Goal: Transaction & Acquisition: Purchase product/service

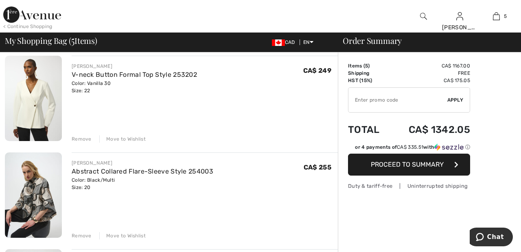
scroll to position [254, 0]
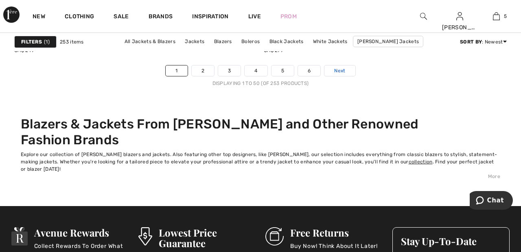
click at [351, 74] on link "Next" at bounding box center [339, 71] width 31 height 11
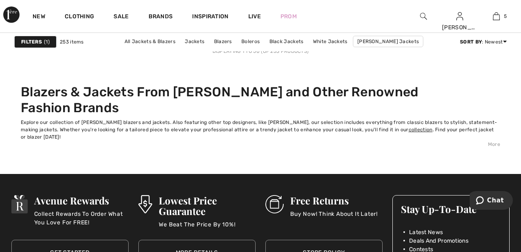
scroll to position [3461, 0]
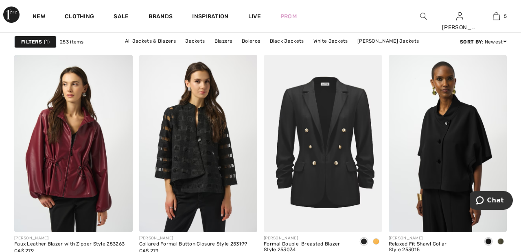
scroll to position [1037, 0]
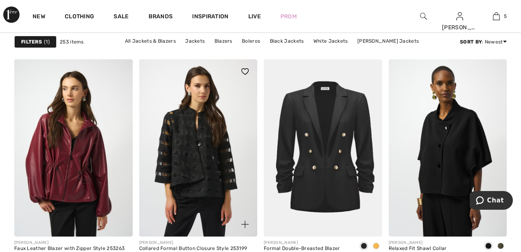
click at [212, 157] on img at bounding box center [198, 147] width 118 height 177
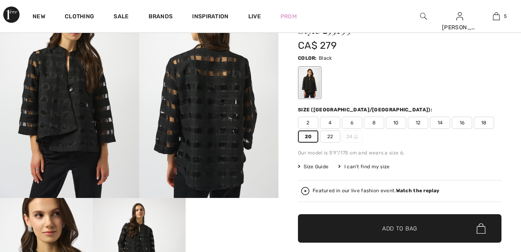
click at [421, 229] on span "✔ Added to Bag Add to Bag" at bounding box center [399, 228] width 203 height 28
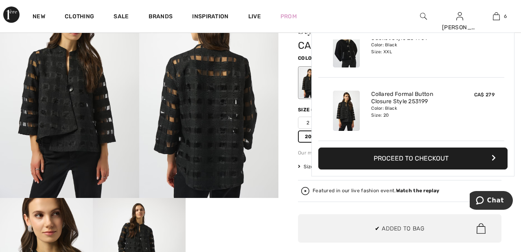
scroll to position [279, 0]
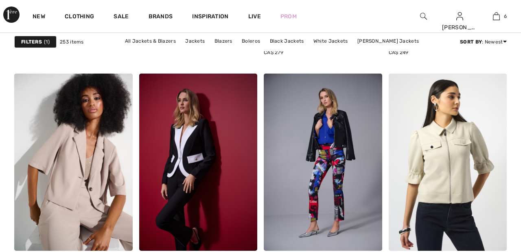
scroll to position [1305, 0]
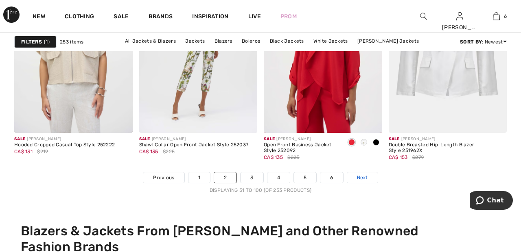
click at [367, 177] on span "Next" at bounding box center [362, 177] width 11 height 7
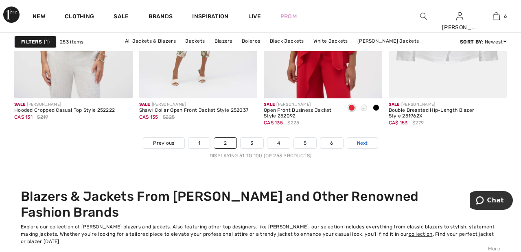
scroll to position [3354, 0]
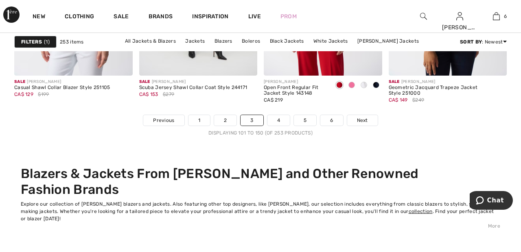
scroll to position [3373, 0]
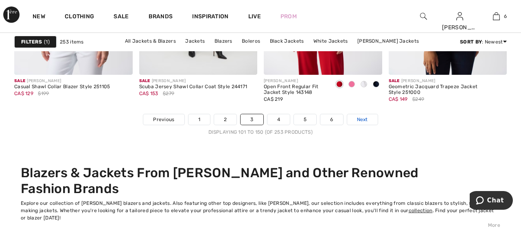
click at [370, 121] on link "Next" at bounding box center [362, 119] width 31 height 11
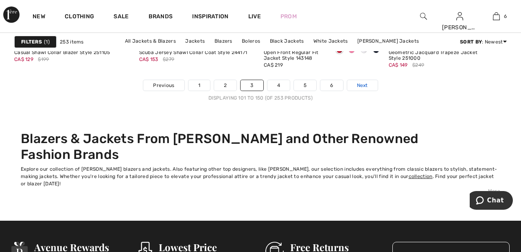
scroll to position [3412, 0]
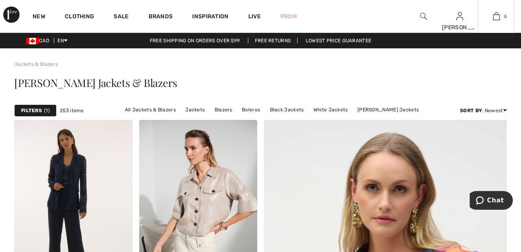
click at [496, 20] on img at bounding box center [496, 16] width 7 height 10
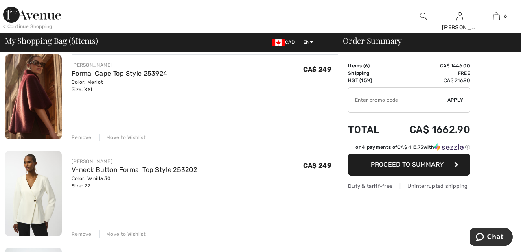
scroll to position [164, 0]
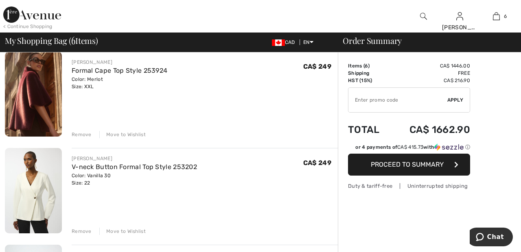
click at [125, 136] on div "Move to Wishlist" at bounding box center [122, 134] width 46 height 7
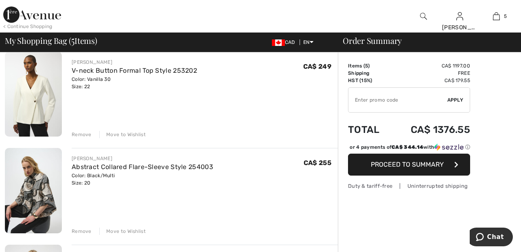
click at [83, 231] on div "Remove" at bounding box center [82, 231] width 20 height 7
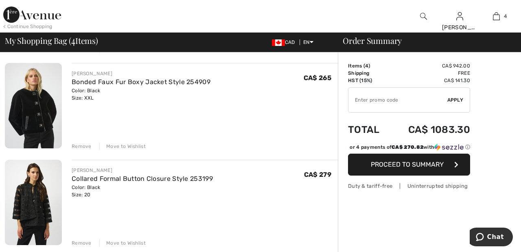
scroll to position [251, 0]
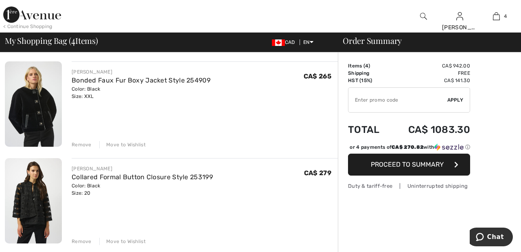
click at [131, 242] on div "Move to Wishlist" at bounding box center [122, 241] width 46 height 7
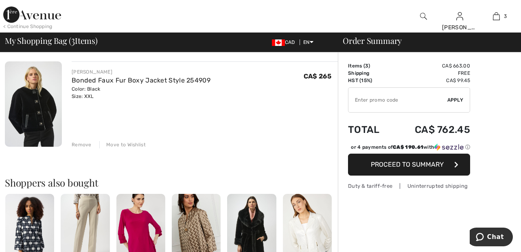
scroll to position [236, 0]
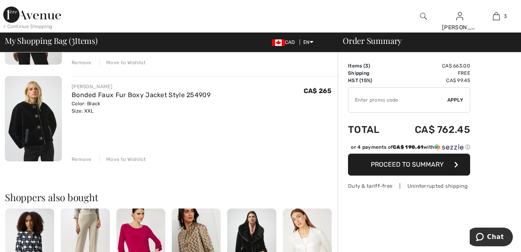
click at [132, 160] on div "Move to Wishlist" at bounding box center [122, 159] width 46 height 7
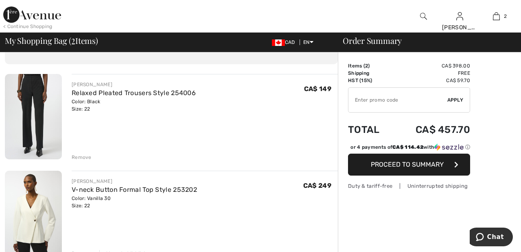
scroll to position [46, 0]
click at [136, 250] on div "Move to Wishlist" at bounding box center [122, 253] width 46 height 7
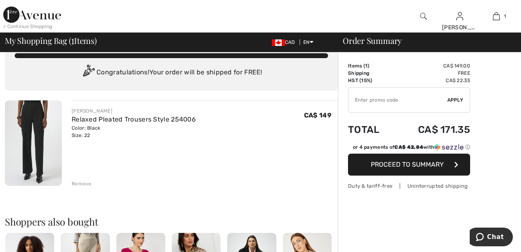
scroll to position [0, 0]
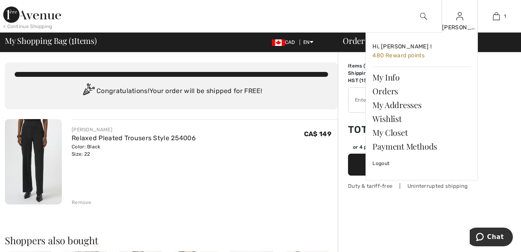
click at [458, 27] on div "[PERSON_NAME]" at bounding box center [460, 27] width 36 height 9
click at [392, 119] on link "Wishlist" at bounding box center [421, 119] width 98 height 14
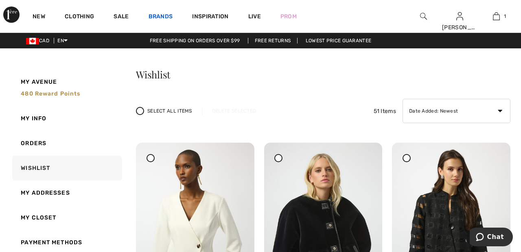
click at [163, 13] on link "Brands" at bounding box center [161, 17] width 24 height 9
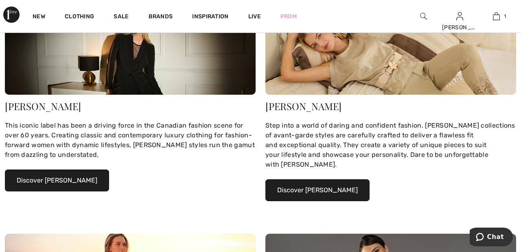
scroll to position [153, 0]
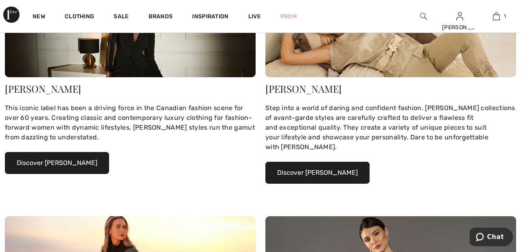
click at [76, 161] on button "Discover [PERSON_NAME]" at bounding box center [57, 163] width 104 height 22
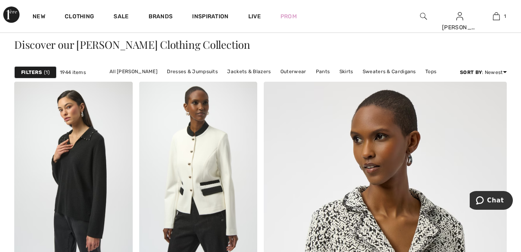
scroll to position [183, 0]
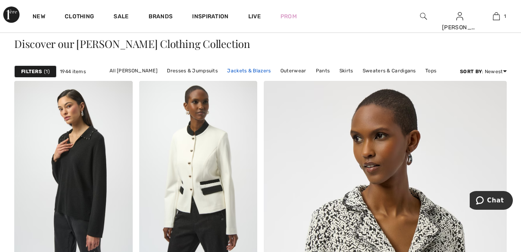
click at [251, 69] on link "Jackets & Blazers" at bounding box center [249, 71] width 52 height 11
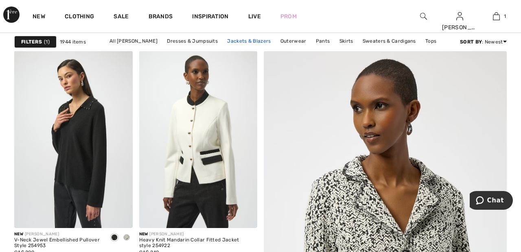
scroll to position [222, 0]
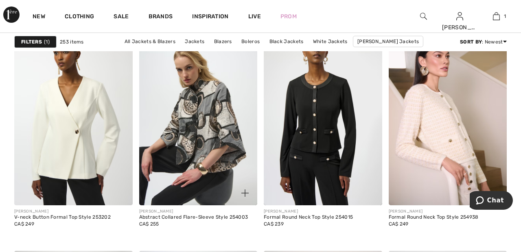
click at [214, 130] on img at bounding box center [198, 116] width 118 height 177
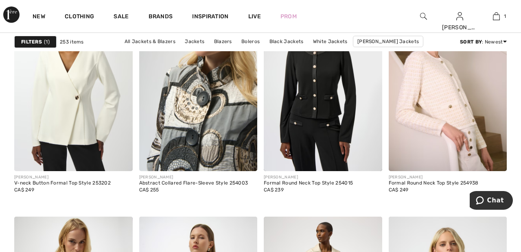
scroll to position [2306, 0]
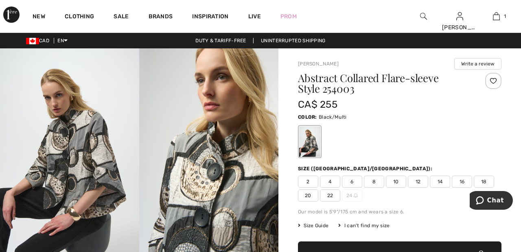
click at [496, 81] on div at bounding box center [493, 81] width 16 height 16
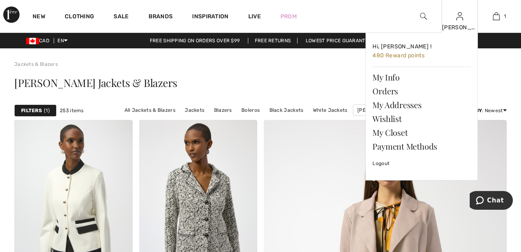
click at [461, 20] on img at bounding box center [459, 16] width 7 height 10
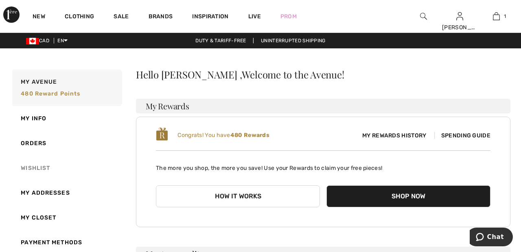
click at [41, 167] on link "Wishlist" at bounding box center [67, 168] width 112 height 25
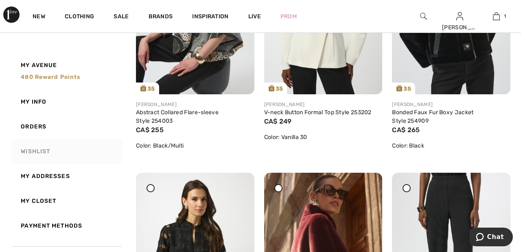
scroll to position [221, 0]
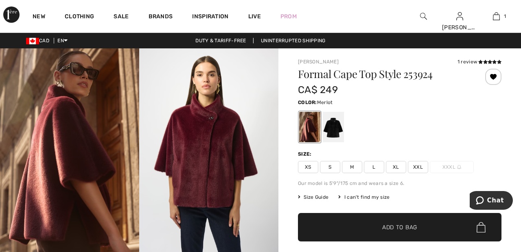
click at [499, 78] on div at bounding box center [493, 77] width 16 height 16
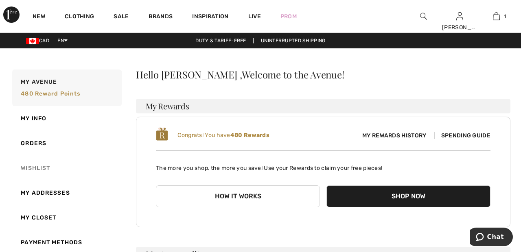
click at [38, 169] on link "Wishlist" at bounding box center [67, 168] width 112 height 25
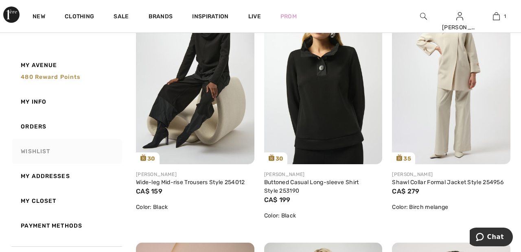
scroll to position [663, 0]
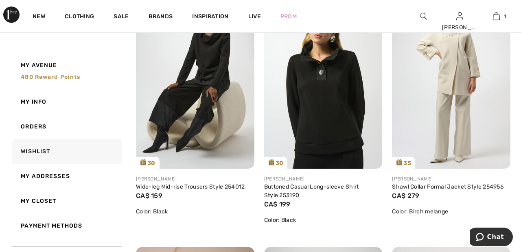
click at [318, 122] on img at bounding box center [323, 80] width 118 height 177
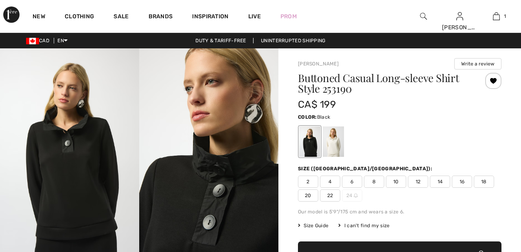
click at [338, 141] on div at bounding box center [333, 142] width 21 height 31
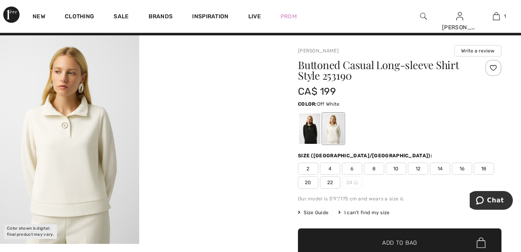
scroll to position [20, 0]
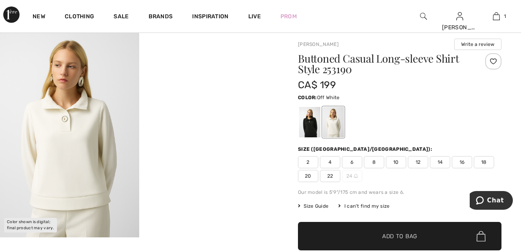
click at [331, 174] on span "22" at bounding box center [330, 176] width 20 height 12
click at [416, 242] on span "✔ Added to Bag Add to Bag" at bounding box center [399, 236] width 203 height 28
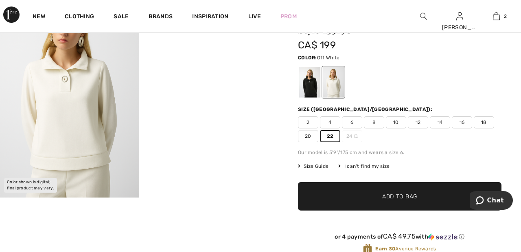
scroll to position [60, 0]
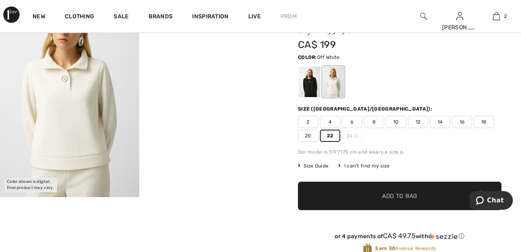
click at [433, 199] on span "✔ Added to Bag Add to Bag" at bounding box center [399, 196] width 203 height 28
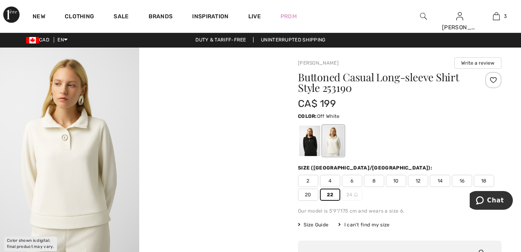
scroll to position [0, 0]
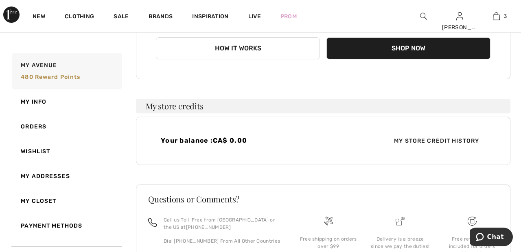
scroll to position [177, 0]
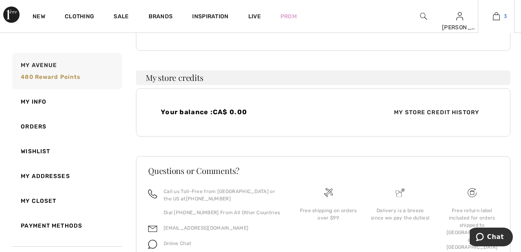
click at [496, 19] on img at bounding box center [496, 16] width 7 height 10
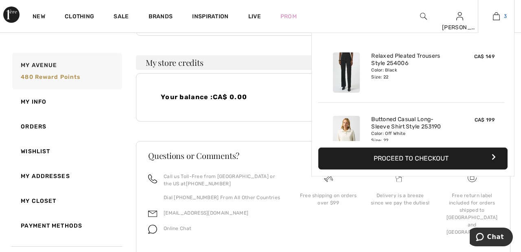
scroll to position [213, 0]
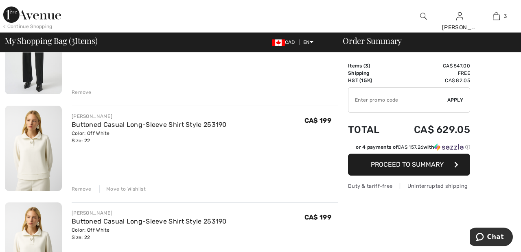
scroll to position [112, 0]
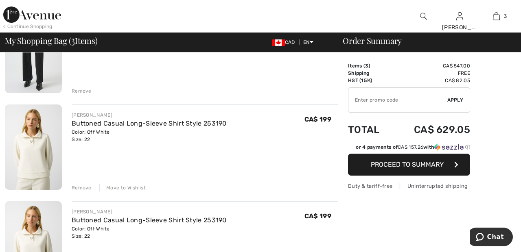
click at [83, 188] on div "Remove" at bounding box center [82, 187] width 20 height 7
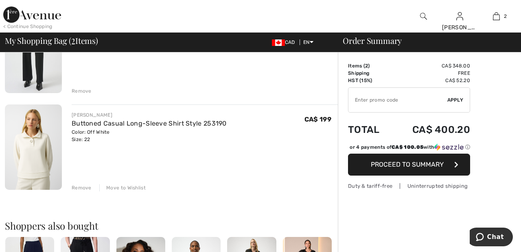
click at [134, 189] on div "Move to Wishlist" at bounding box center [122, 187] width 46 height 7
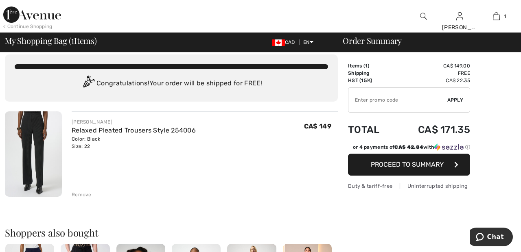
scroll to position [0, 0]
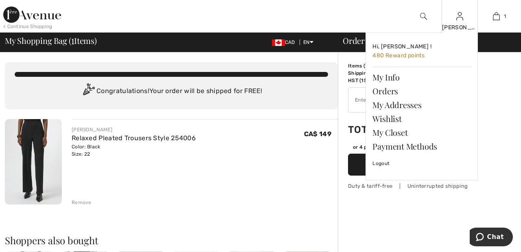
click at [459, 21] on img at bounding box center [459, 16] width 7 height 10
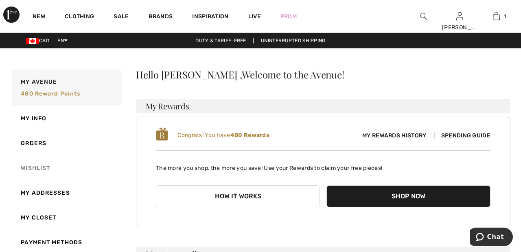
click at [45, 164] on link "Wishlist" at bounding box center [67, 168] width 112 height 25
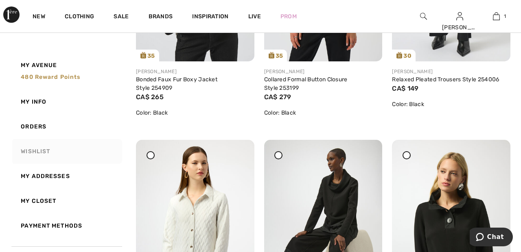
scroll to position [515, 0]
click at [409, 159] on span at bounding box center [406, 155] width 10 height 10
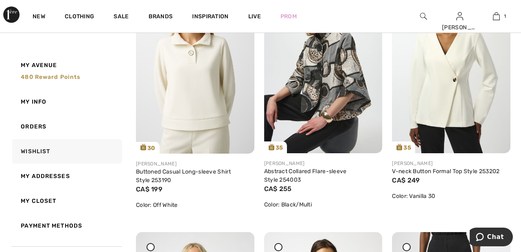
scroll to position [0, 0]
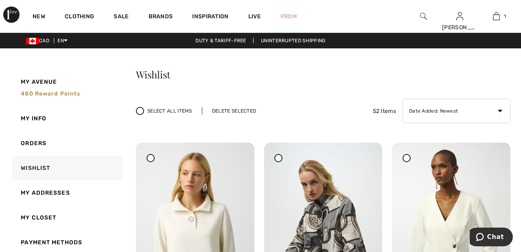
click at [238, 105] on div "Select All Items Delete Selected 52 Items Date Added: Newest Date Added: Oldest…" at bounding box center [323, 111] width 374 height 24
click at [232, 112] on div "Delete Selected" at bounding box center [234, 110] width 64 height 7
